Goal: Check status

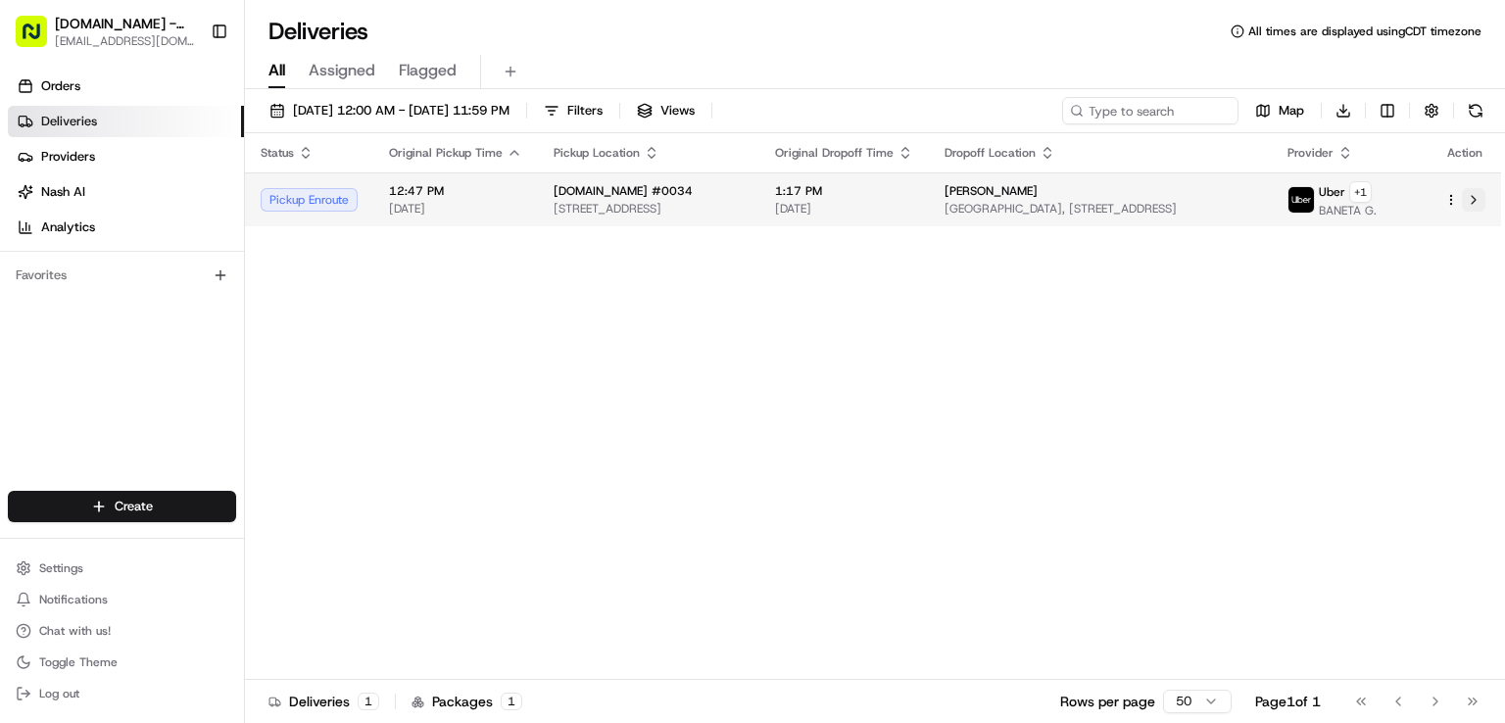
click at [1472, 203] on button at bounding box center [1474, 200] width 24 height 24
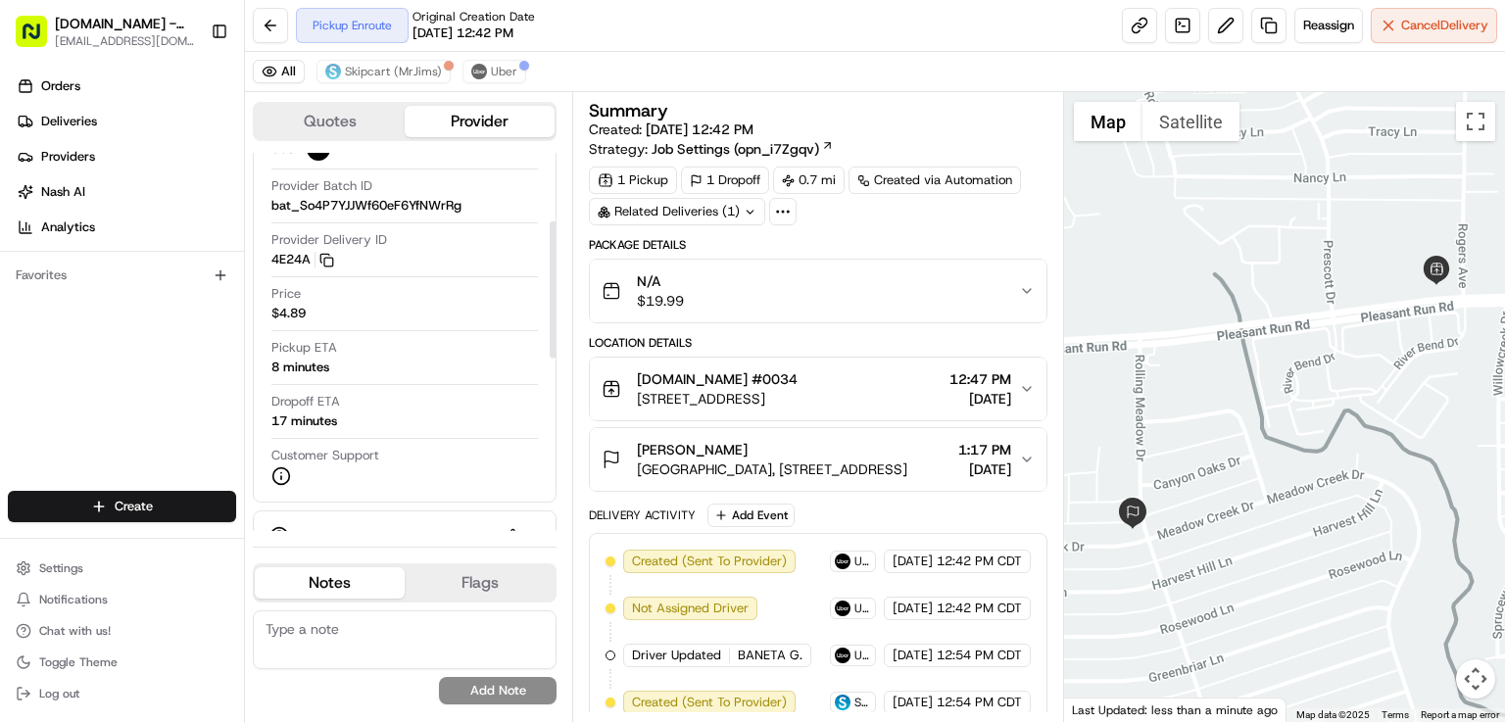
scroll to position [196, 0]
